Goal: Task Accomplishment & Management: Use online tool/utility

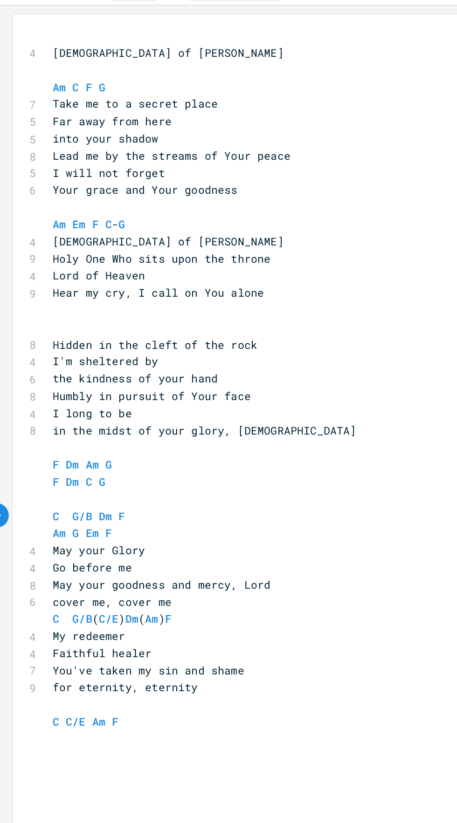
scroll to position [0, 7]
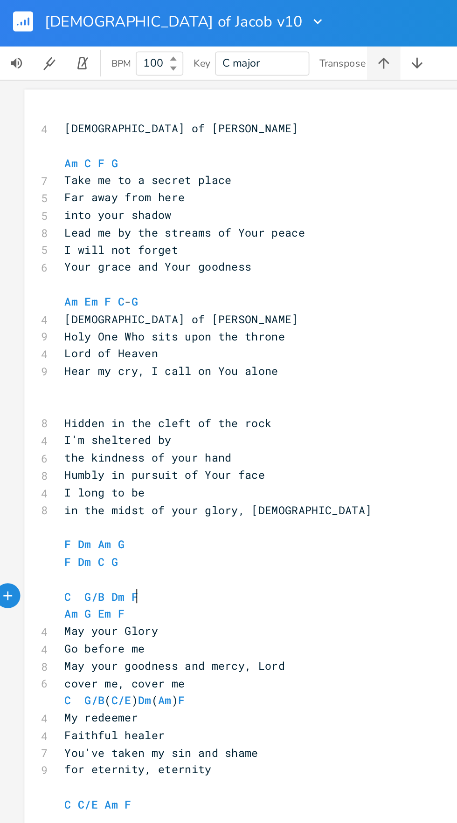
click at [215, 37] on icon "button" at bounding box center [214, 37] width 6 height 6
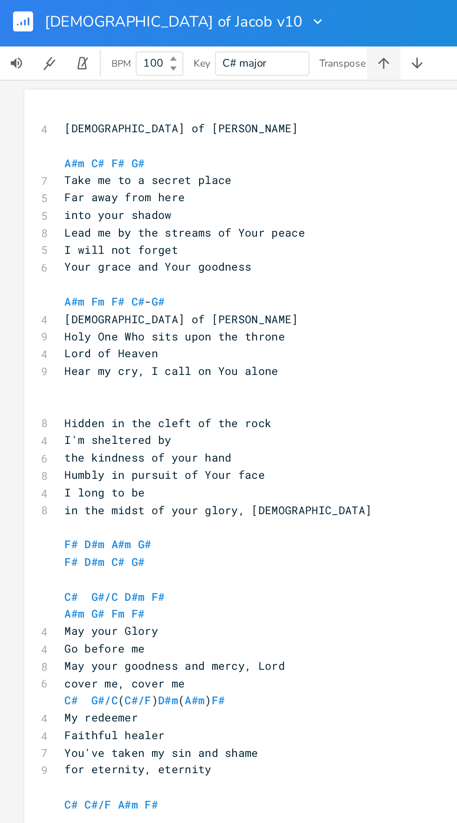
click at [215, 35] on icon "button" at bounding box center [214, 37] width 6 height 6
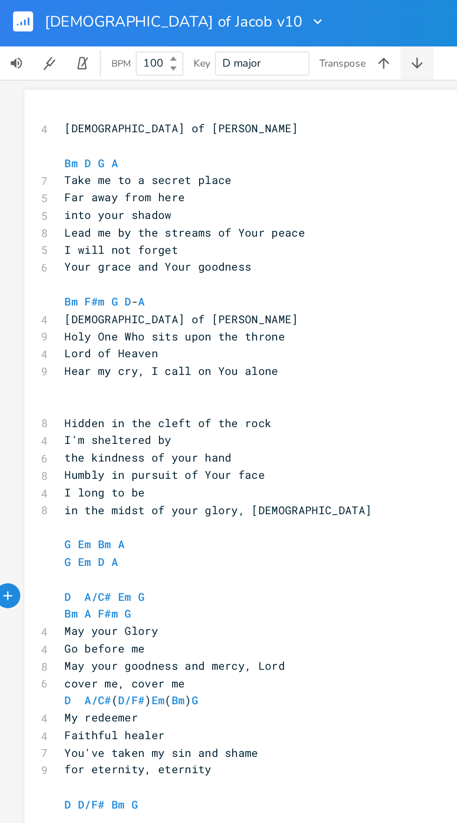
click at [239, 35] on button "button" at bounding box center [233, 37] width 19 height 19
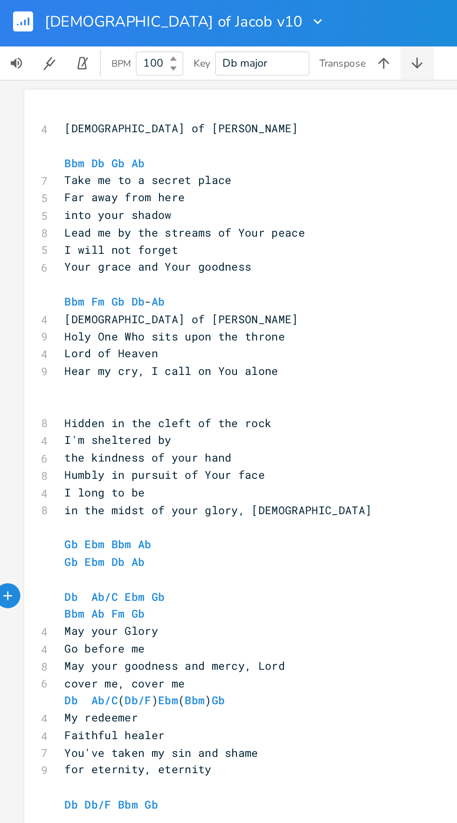
click at [235, 35] on icon "button" at bounding box center [232, 37] width 9 height 9
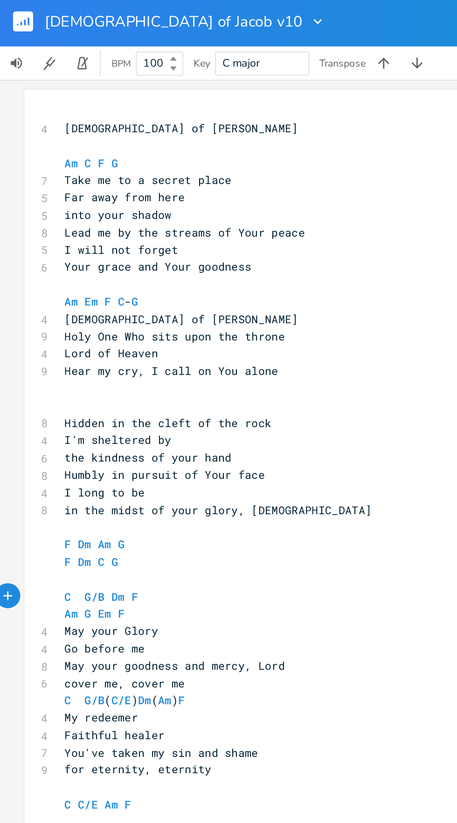
click at [87, 169] on pre "Am Em F C - G" at bounding box center [202, 171] width 336 height 10
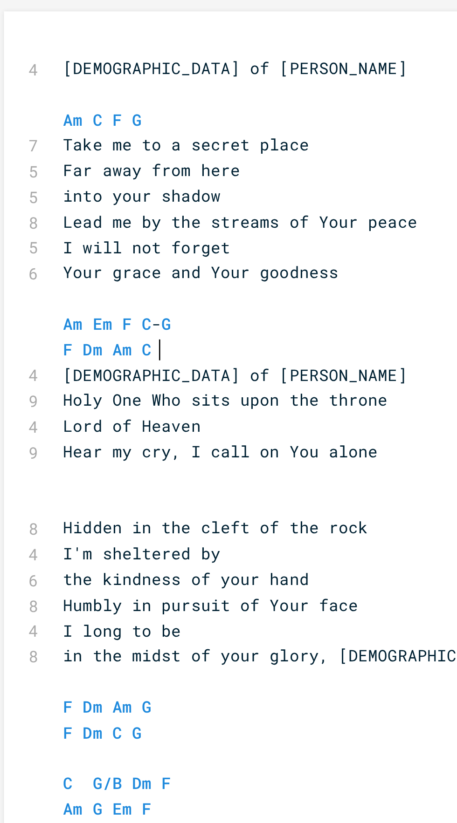
scroll to position [0, 105]
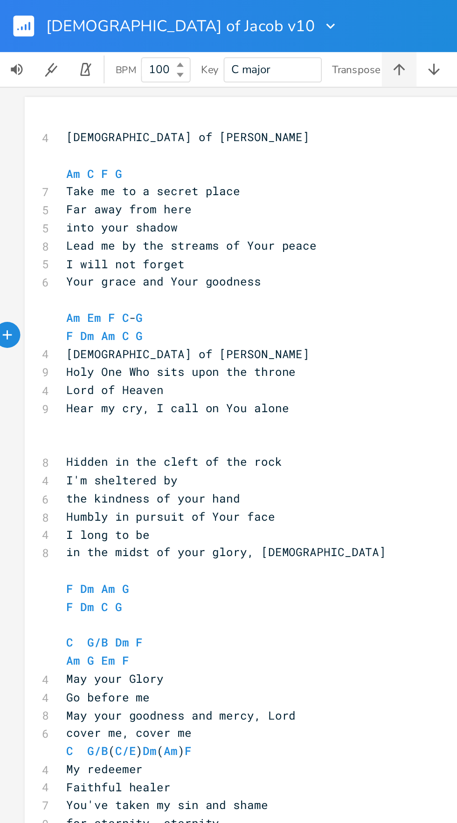
type textarea "F Dm Am C G"
click at [213, 39] on icon "button" at bounding box center [214, 37] width 9 height 9
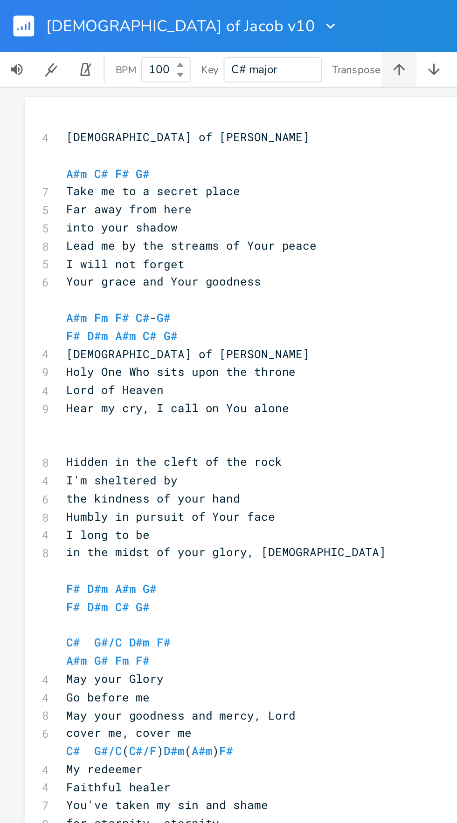
click at [215, 38] on icon "button" at bounding box center [214, 37] width 9 height 9
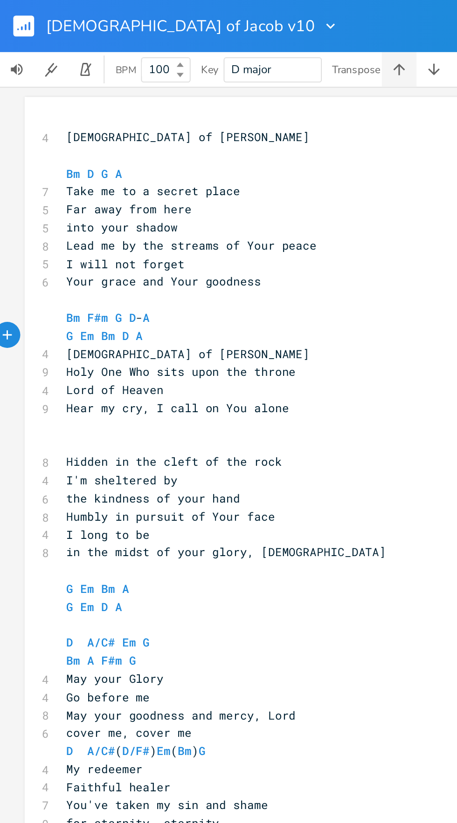
click at [215, 39] on icon "button" at bounding box center [214, 37] width 6 height 6
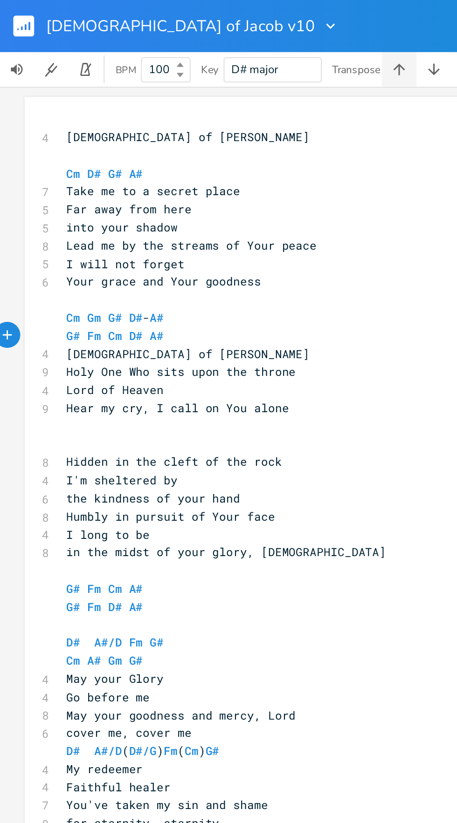
click at [210, 40] on icon "button" at bounding box center [214, 37] width 9 height 9
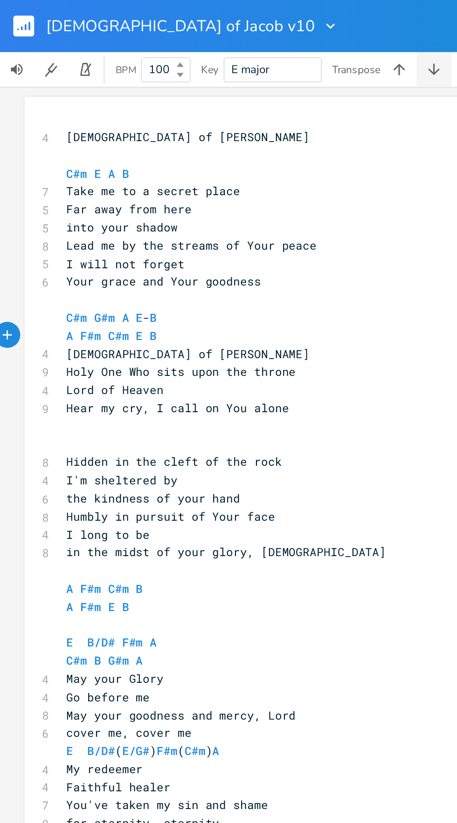
click at [232, 34] on icon "button" at bounding box center [232, 37] width 9 height 9
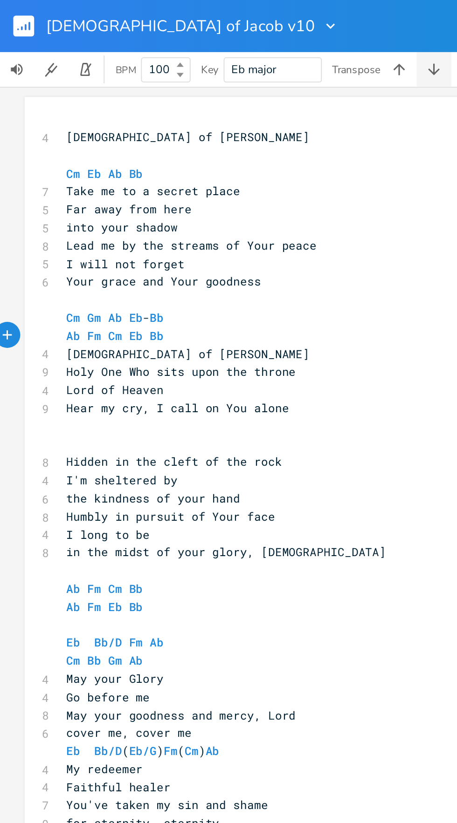
click at [239, 40] on button "button" at bounding box center [233, 37] width 19 height 19
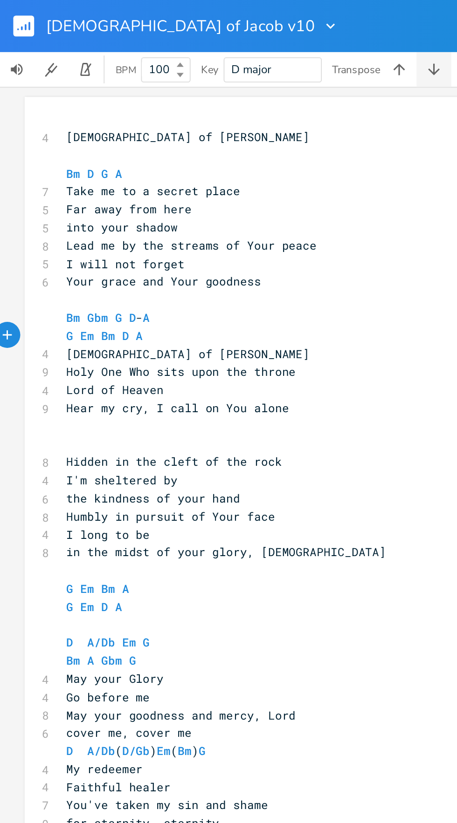
click at [230, 39] on icon "button" at bounding box center [232, 37] width 9 height 9
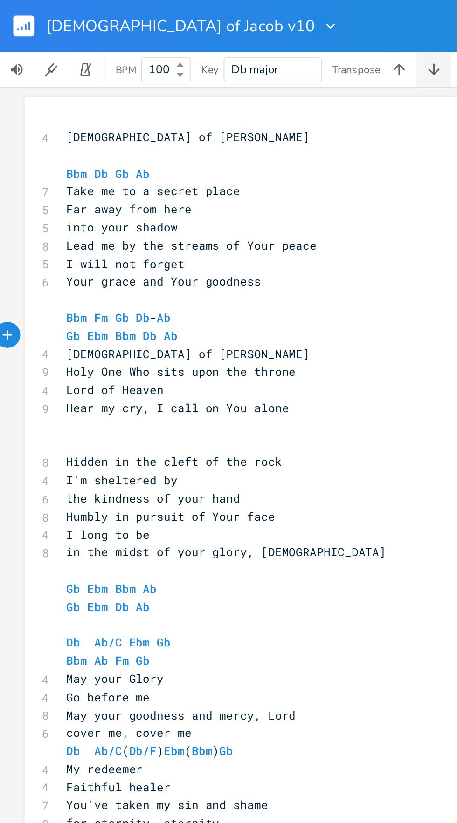
click at [230, 41] on icon "button" at bounding box center [232, 37] width 9 height 9
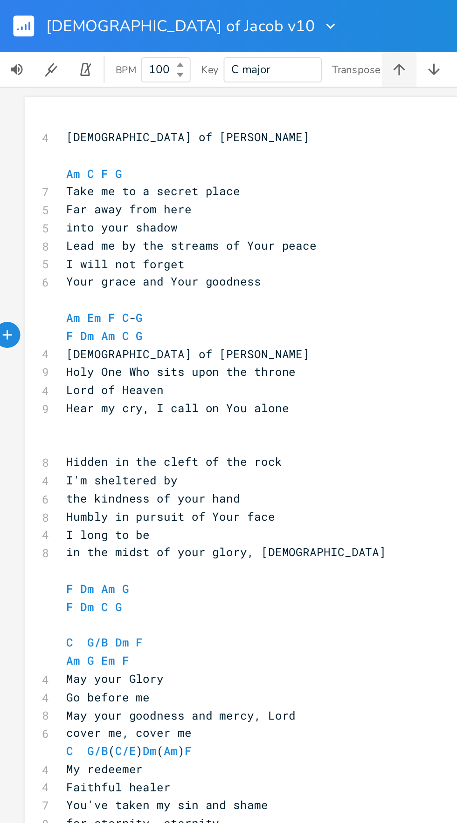
click at [220, 37] on button "button" at bounding box center [214, 37] width 19 height 19
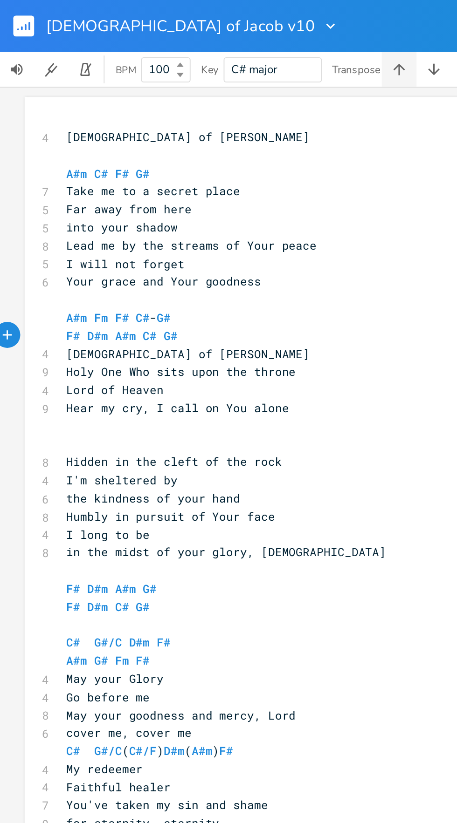
click at [217, 38] on icon "button" at bounding box center [214, 37] width 9 height 9
